Goal: Transaction & Acquisition: Purchase product/service

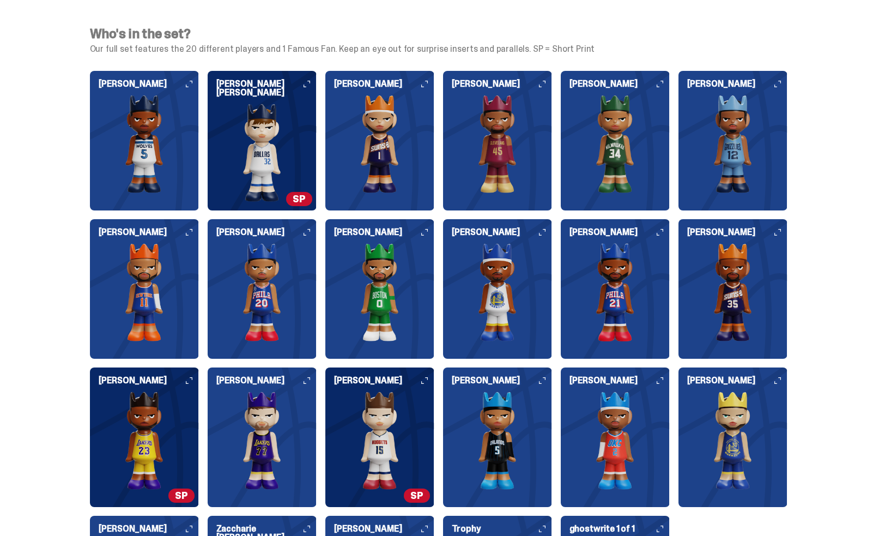
scroll to position [1138, 0]
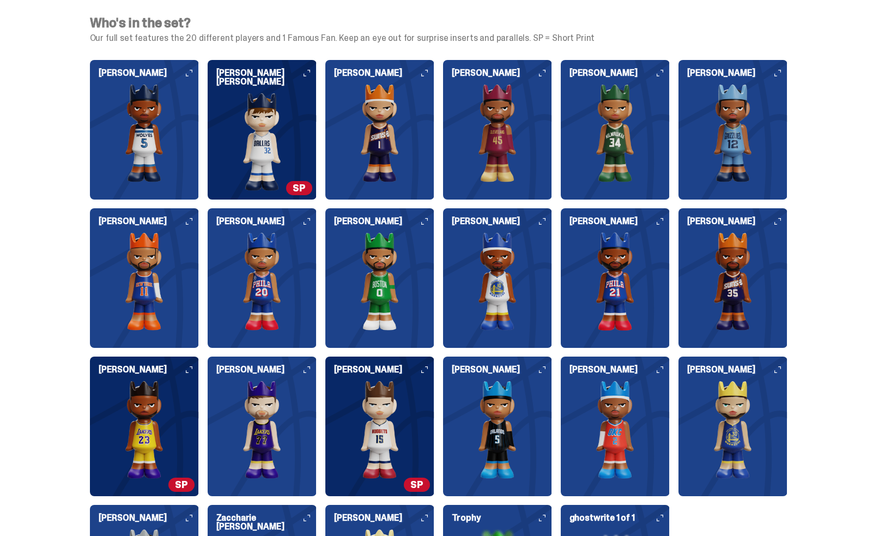
click at [378, 432] on img at bounding box center [379, 430] width 109 height 98
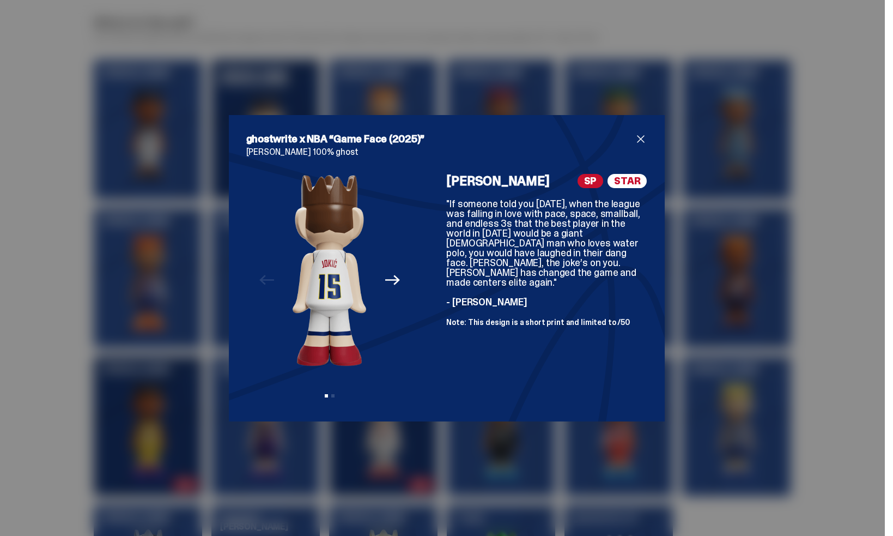
click at [635, 138] on span "close" at bounding box center [641, 138] width 13 height 13
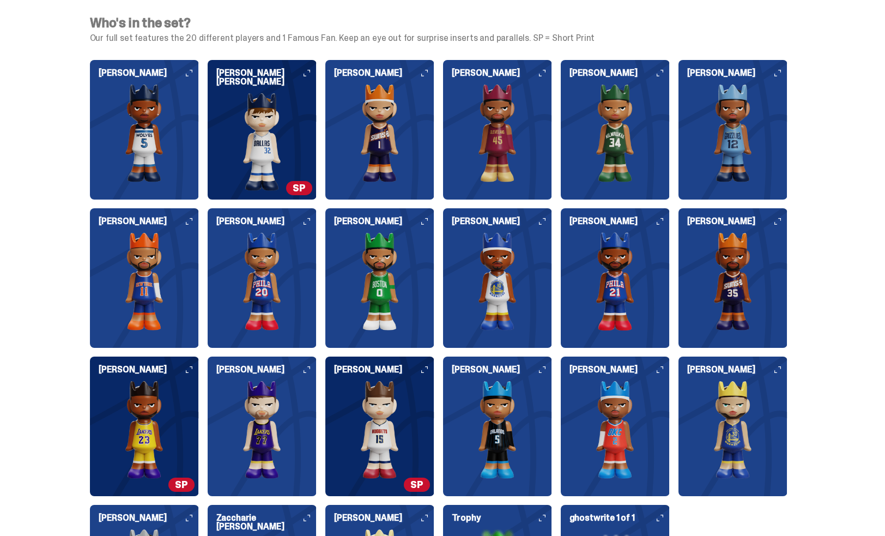
click at [495, 464] on img at bounding box center [497, 430] width 109 height 98
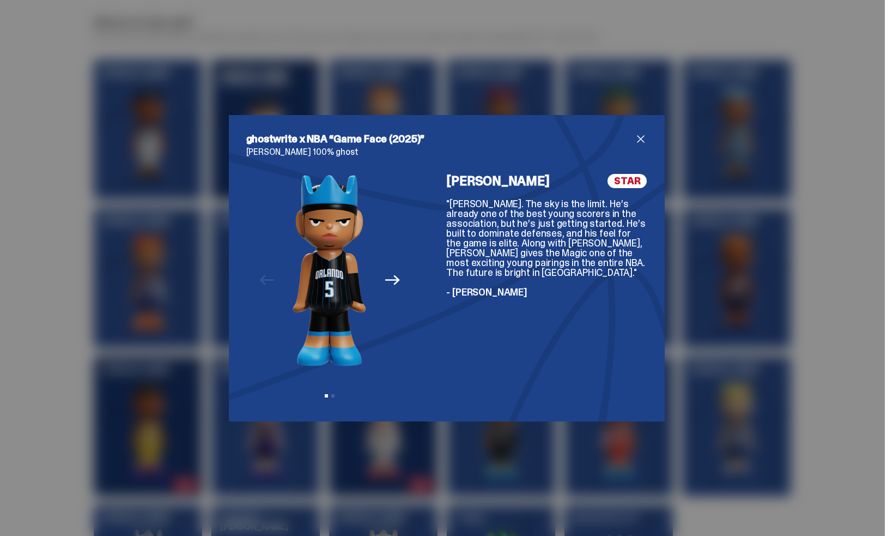
click at [636, 143] on span "close" at bounding box center [641, 138] width 13 height 13
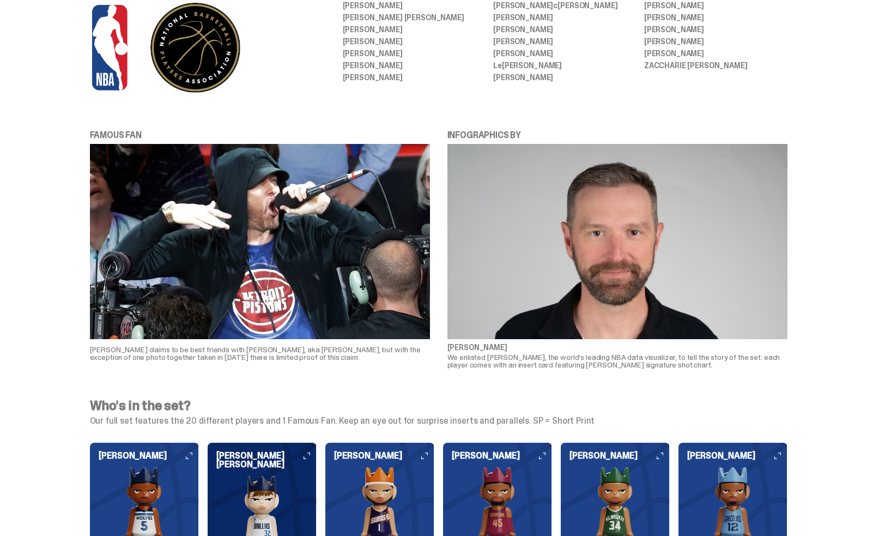
scroll to position [0, 0]
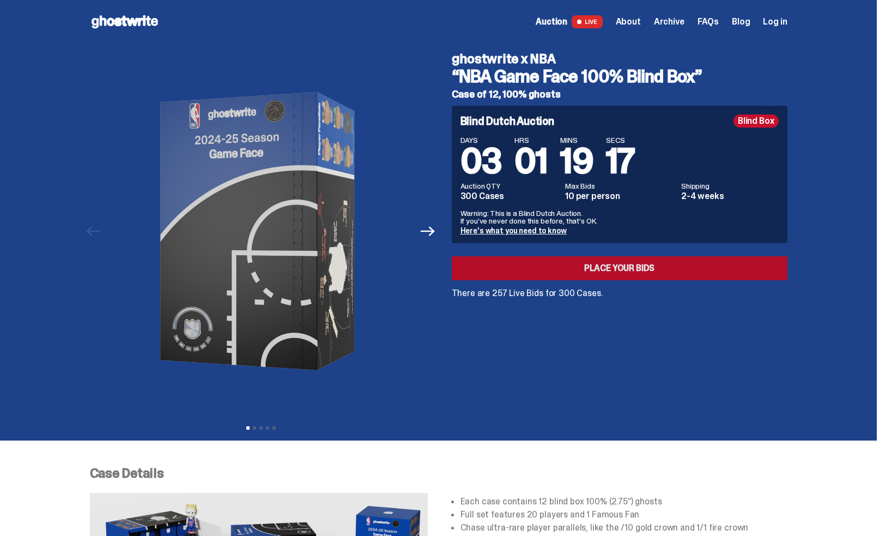
click at [616, 268] on link "Place your Bids" at bounding box center [620, 268] width 336 height 24
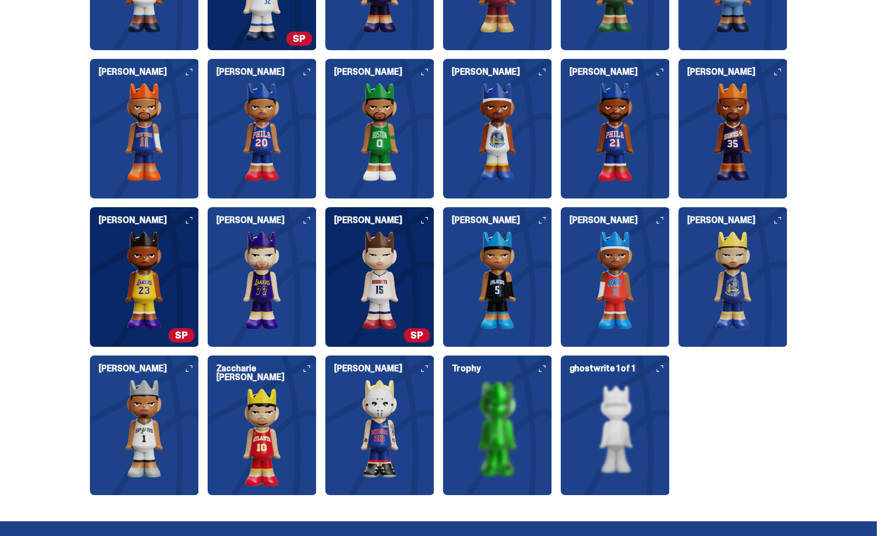
scroll to position [1290, 0]
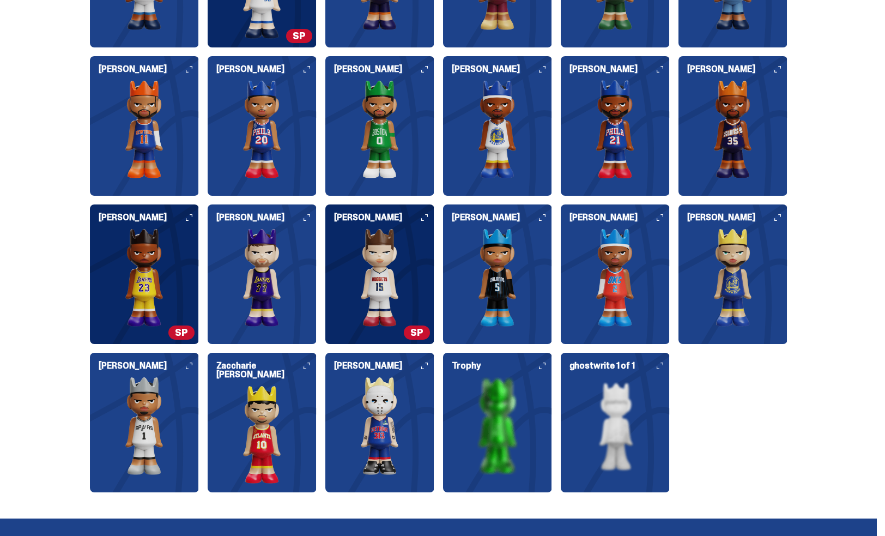
click at [378, 422] on img at bounding box center [379, 426] width 109 height 98
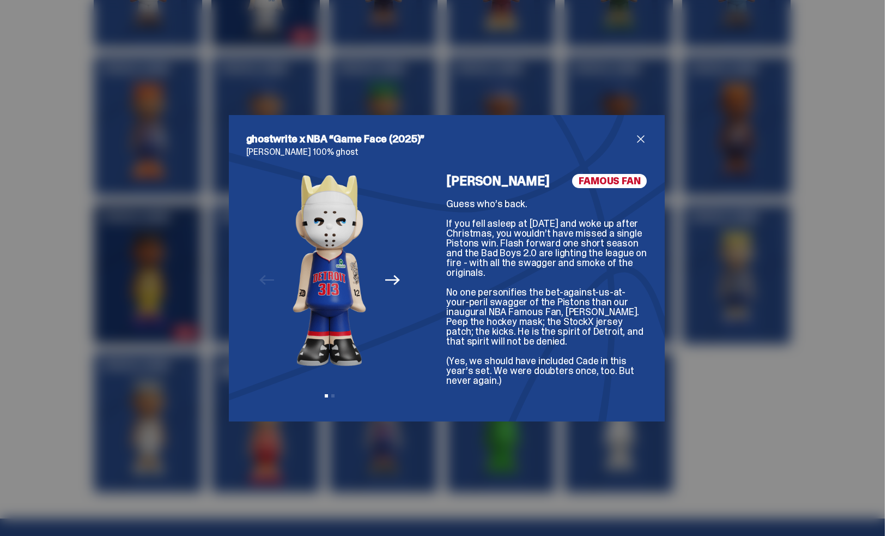
click at [637, 139] on span "close" at bounding box center [641, 138] width 13 height 13
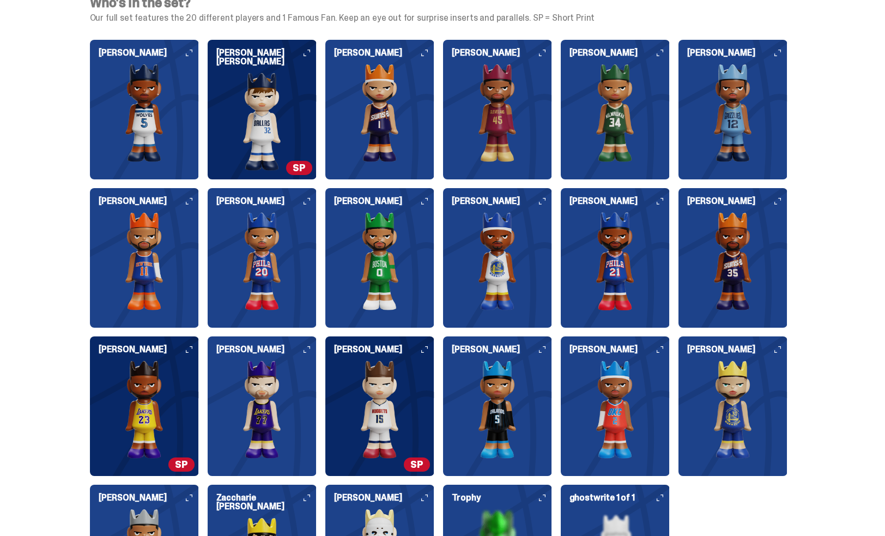
scroll to position [1198, 0]
